Goal: Task Accomplishment & Management: Manage account settings

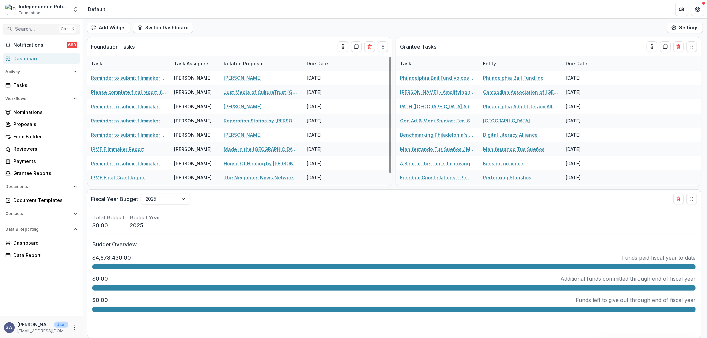
click at [39, 30] on span "Search..." at bounding box center [36, 30] width 42 height 6
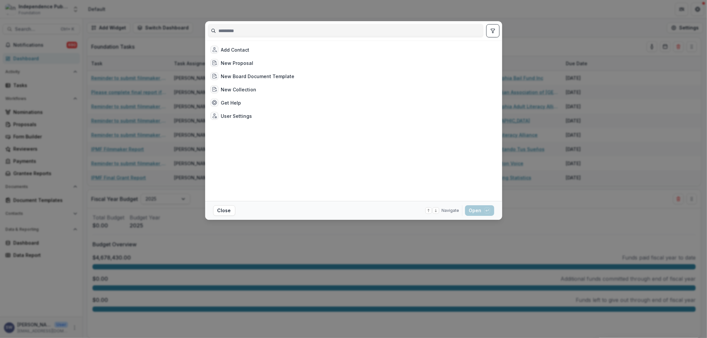
click at [197, 1] on div "Add Contact New Proposal New Board Document Template New Collection Get Help Us…" at bounding box center [353, 169] width 707 height 338
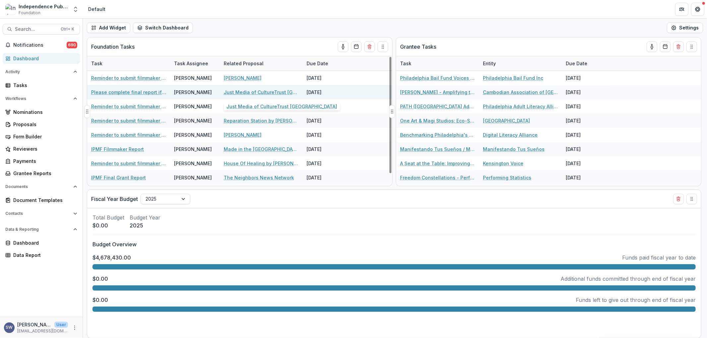
click at [265, 90] on link "Just Media of CultureTrust Greater Philadelphia" at bounding box center [261, 92] width 75 height 7
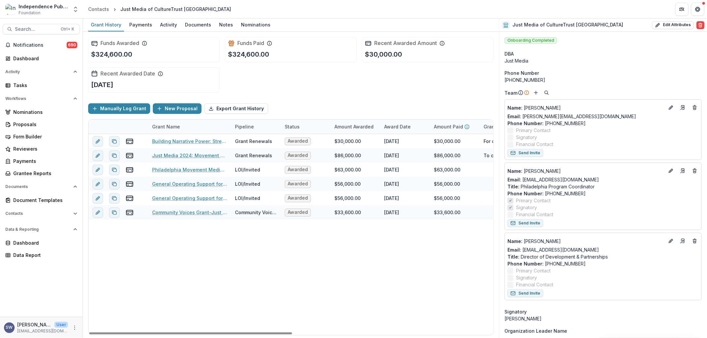
click at [402, 127] on div "Award Date" at bounding box center [397, 126] width 34 height 7
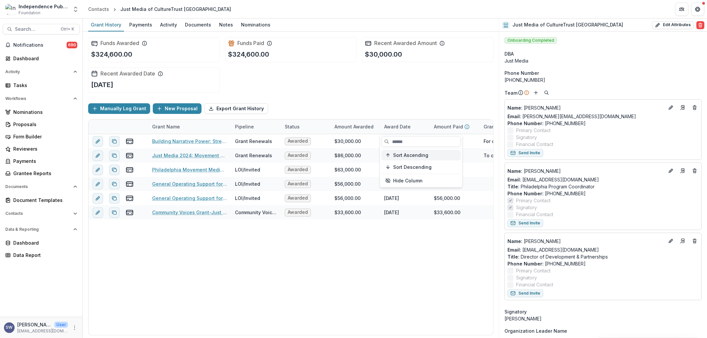
click at [413, 156] on span "Sort Ascending" at bounding box center [410, 155] width 35 height 6
click at [402, 225] on div "Community Voices Grant-Just Media-08/03/2020-09/30/2021 Community Voices Awarde…" at bounding box center [490, 234] width 805 height 201
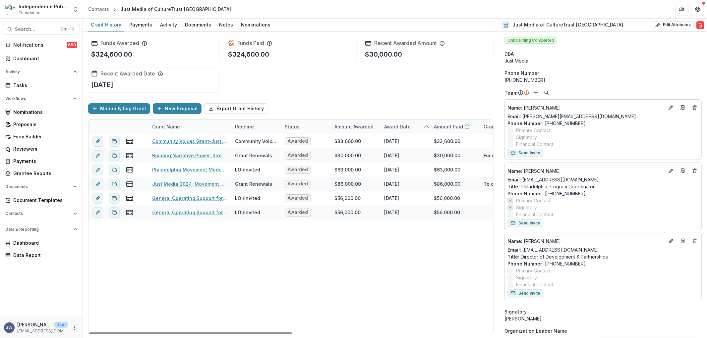
click at [398, 124] on div "Award Date" at bounding box center [397, 126] width 34 height 7
click at [409, 170] on button "Sort Descending" at bounding box center [421, 167] width 80 height 11
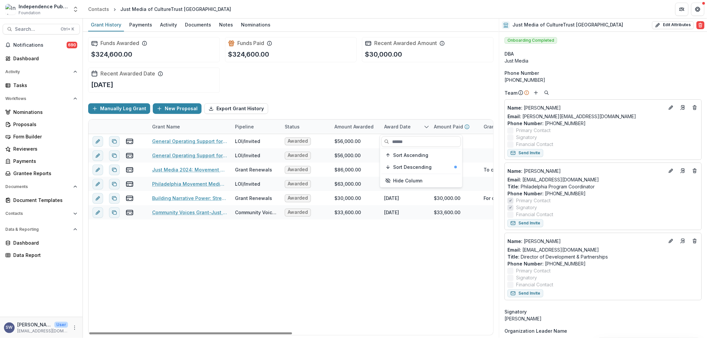
click at [418, 254] on div "General Operating Support for Just Media LOI/Invited Awarded $56,000.00 May 12,…" at bounding box center [490, 234] width 805 height 201
click at [77, 327] on button "More" at bounding box center [75, 328] width 8 height 8
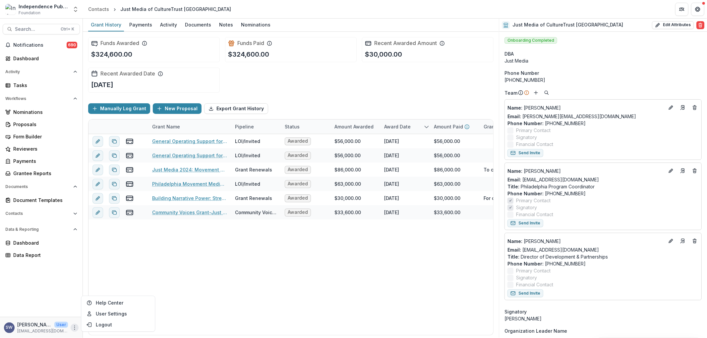
click at [74, 329] on icon "More" at bounding box center [74, 327] width 5 height 5
click at [72, 326] on icon "More" at bounding box center [74, 327] width 5 height 5
click at [111, 323] on button "Logout" at bounding box center [118, 324] width 71 height 11
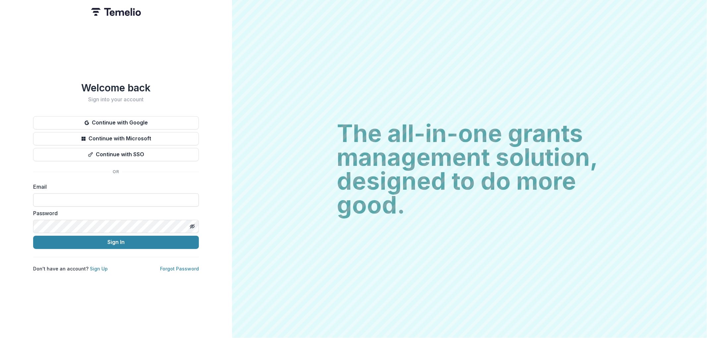
click at [55, 199] on input at bounding box center [116, 200] width 166 height 13
type input "**********"
click at [111, 248] on button "Sign In" at bounding box center [116, 242] width 166 height 13
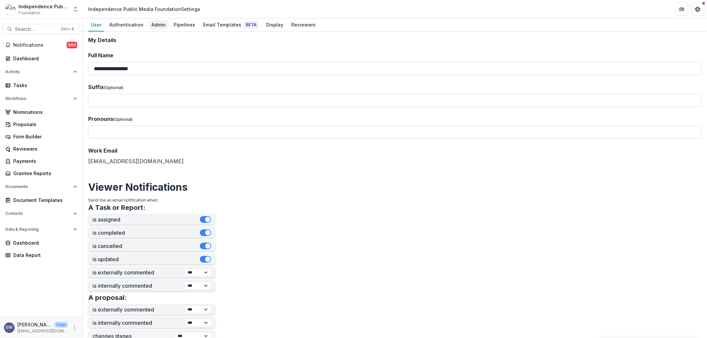
click at [155, 22] on div "Admin" at bounding box center [159, 25] width 20 height 10
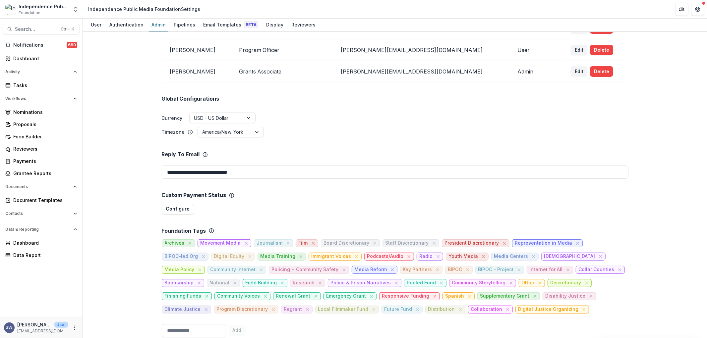
scroll to position [147, 0]
